Goal: Information Seeking & Learning: Learn about a topic

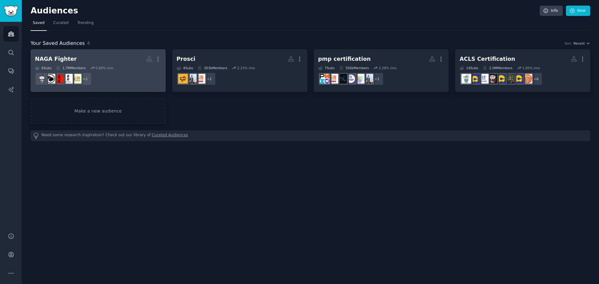
click at [139, 56] on h2 "NAGA Fighter More" at bounding box center [98, 59] width 126 height 11
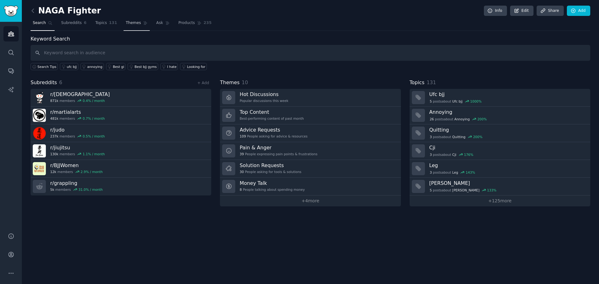
click at [126, 23] on span "Themes" at bounding box center [133, 23] width 15 height 6
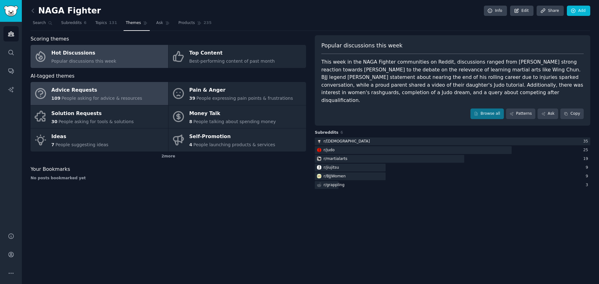
click at [137, 97] on link "Advice Requests 109 People asking for advice & resources" at bounding box center [100, 93] width 138 height 23
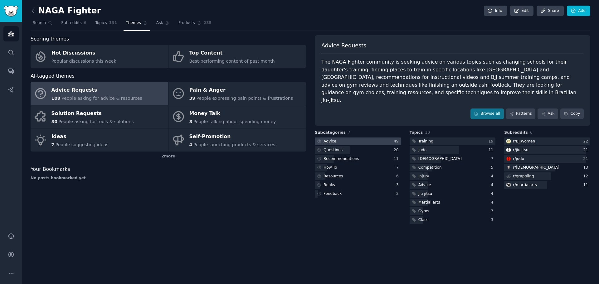
click at [354, 138] on div at bounding box center [358, 142] width 86 height 8
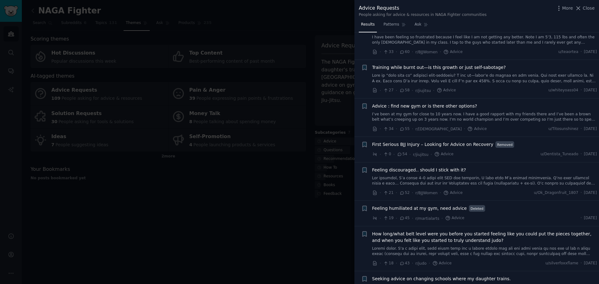
scroll to position [312, 0]
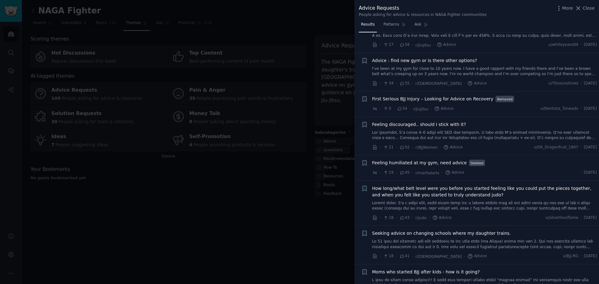
click at [278, 197] on div at bounding box center [299, 142] width 599 height 284
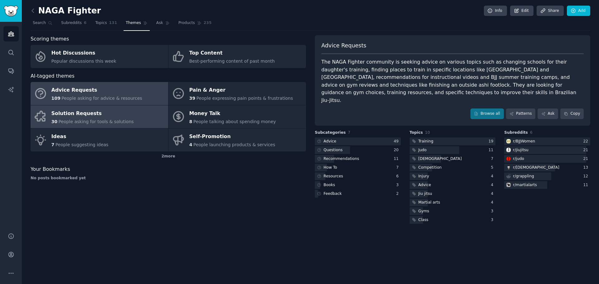
click at [89, 112] on div "Solution Requests" at bounding box center [93, 114] width 82 height 10
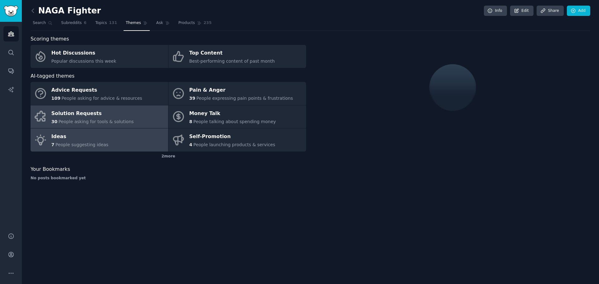
click at [80, 137] on div "Ideas" at bounding box center [80, 137] width 57 height 10
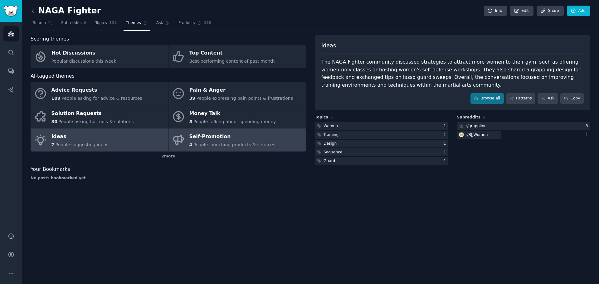
click at [214, 139] on div "Self-Promotion" at bounding box center [233, 137] width 86 height 10
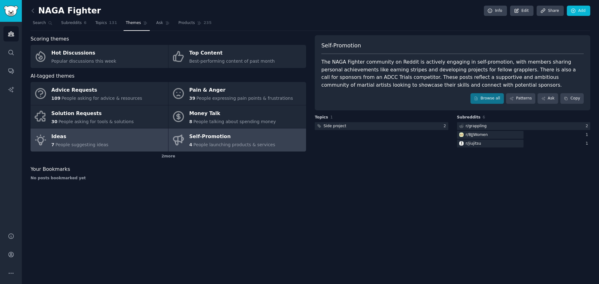
click at [71, 140] on div "Ideas" at bounding box center [80, 137] width 57 height 10
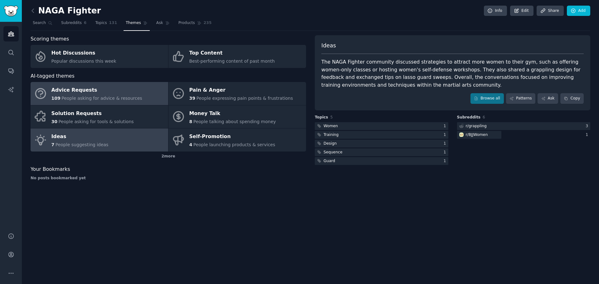
click at [90, 91] on div "Advice Requests" at bounding box center [97, 91] width 91 height 10
